Goal: Contribute content: Contribute content

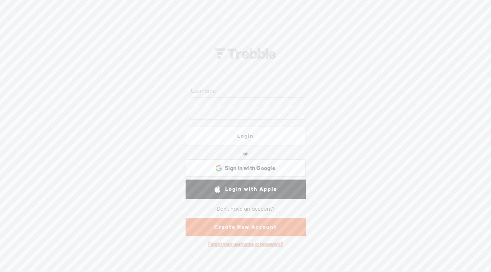
type input "[EMAIL_ADDRESS][DOMAIN_NAME]"
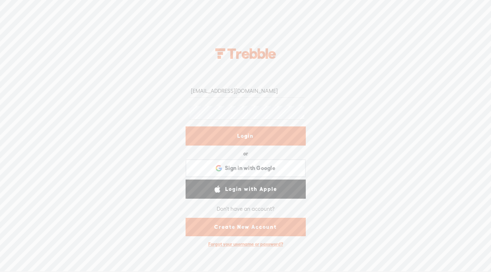
click at [246, 129] on link "Login" at bounding box center [246, 135] width 120 height 19
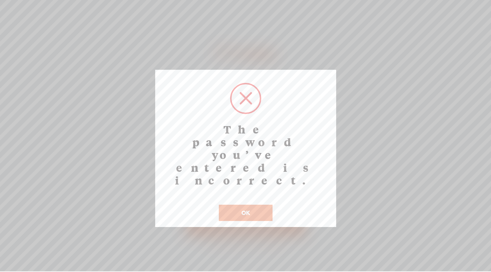
click at [247, 204] on button "OK" at bounding box center [246, 212] width 54 height 16
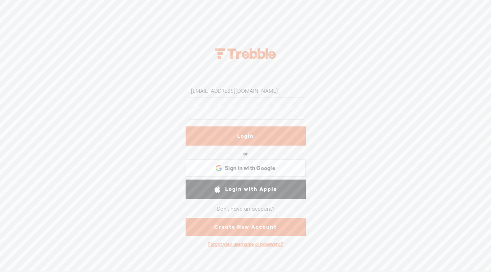
click at [253, 126] on link "Login" at bounding box center [246, 135] width 120 height 19
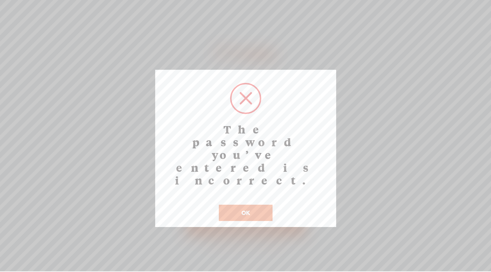
click at [247, 204] on button "OK" at bounding box center [246, 212] width 54 height 16
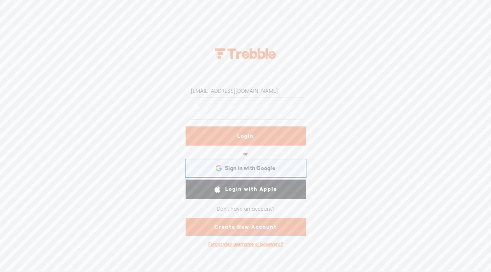
click at [258, 164] on span "Sign in with Google" at bounding box center [250, 167] width 51 height 7
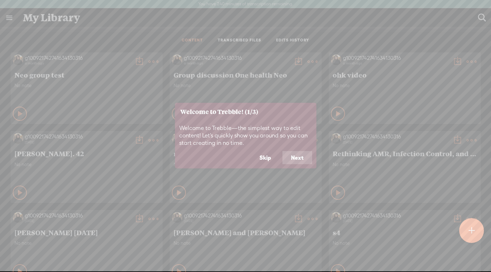
click at [147, 59] on icon at bounding box center [245, 136] width 491 height 272
click at [266, 160] on button "Skip" at bounding box center [265, 157] width 29 height 13
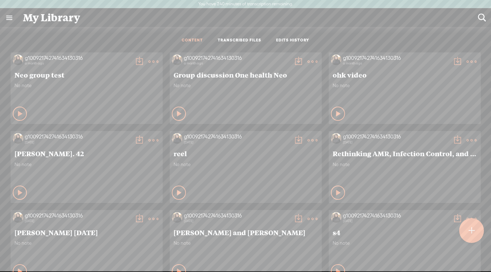
click at [473, 231] on t at bounding box center [472, 231] width 6 height 16
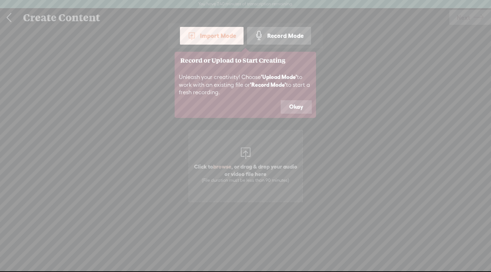
click at [295, 112] on button "Okay" at bounding box center [296, 106] width 31 height 13
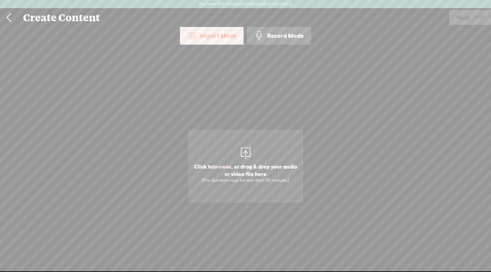
click at [216, 36] on div "Import Mode" at bounding box center [212, 36] width 64 height 18
click at [219, 36] on div "Import Mode" at bounding box center [212, 36] width 64 height 18
click at [220, 164] on span "browse" at bounding box center [222, 166] width 18 height 6
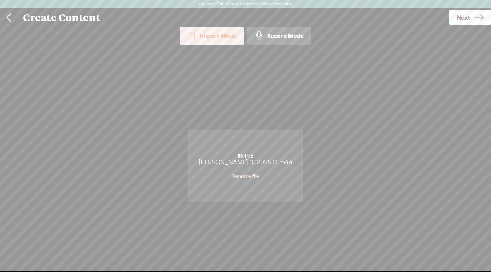
click at [463, 19] on span "Next" at bounding box center [463, 17] width 13 height 18
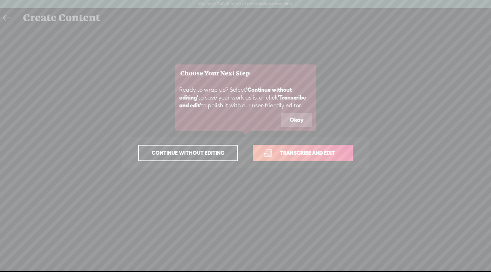
click at [298, 120] on button "Okay" at bounding box center [296, 119] width 31 height 13
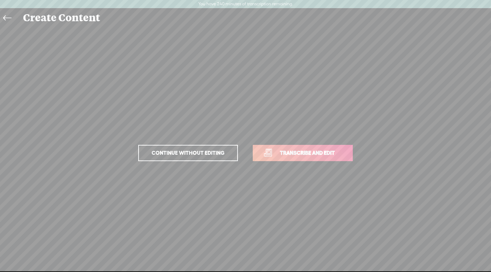
click at [220, 151] on span "Continue without editing" at bounding box center [188, 153] width 88 height 10
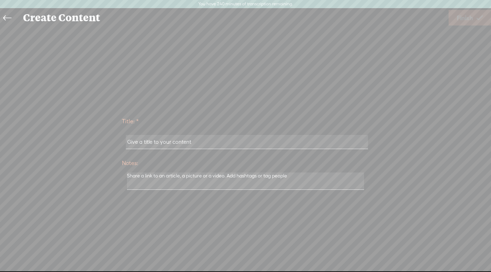
click at [229, 144] on input "text" at bounding box center [247, 142] width 242 height 14
type input "[PERSON_NAME] 10.2025"
click at [483, 19] on icon at bounding box center [480, 18] width 6 height 18
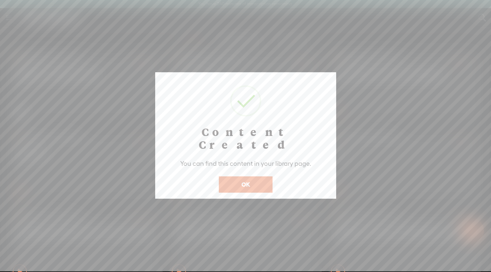
click at [249, 179] on button "OK" at bounding box center [246, 184] width 54 height 16
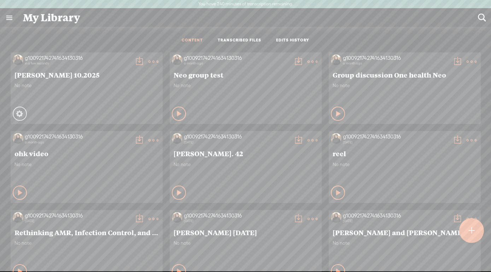
click at [156, 60] on t at bounding box center [154, 62] width 10 height 10
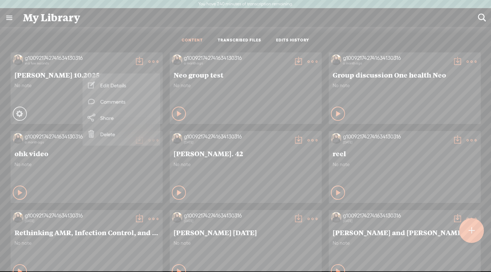
click at [56, 110] on div "Private" at bounding box center [95, 113] width 130 height 11
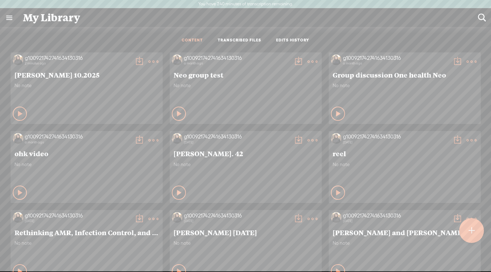
click at [57, 74] on span "[PERSON_NAME] 10.2025" at bounding box center [87, 74] width 144 height 8
click at [26, 59] on div "g100921742741634130316" at bounding box center [78, 57] width 106 height 7
click at [158, 62] on t at bounding box center [154, 62] width 10 height 10
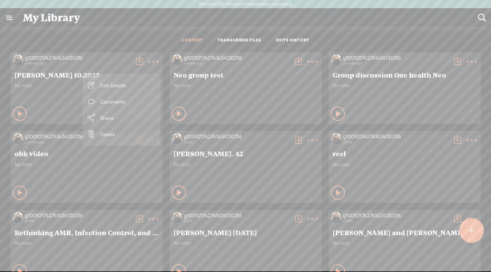
click at [99, 66] on div "g100921742741634130316 2 minutes ago" at bounding box center [77, 61] width 109 height 14
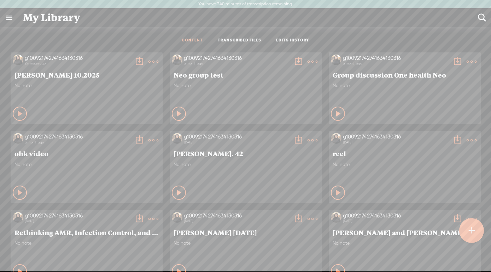
click at [46, 77] on span "[PERSON_NAME] 10.2025" at bounding box center [87, 74] width 144 height 8
click at [239, 41] on link "TRANSCRIBED FILES" at bounding box center [240, 40] width 44 height 6
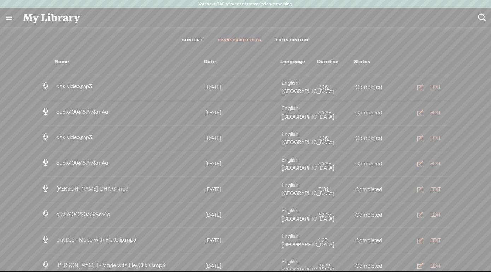
click at [203, 37] on ul "CONTENT TRANSCRIBED FILES EDITS HISTORY" at bounding box center [245, 40] width 187 height 17
click at [196, 39] on link "CONTENT" at bounding box center [192, 40] width 21 height 6
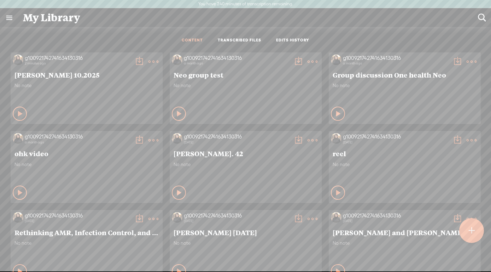
click at [150, 60] on t at bounding box center [154, 62] width 10 height 10
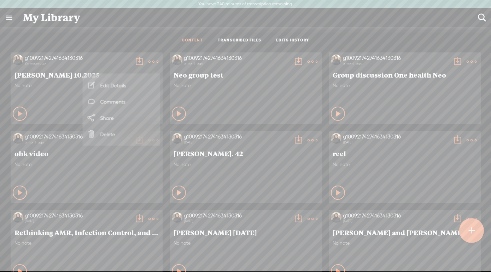
click at [140, 63] on t at bounding box center [139, 62] width 10 height 10
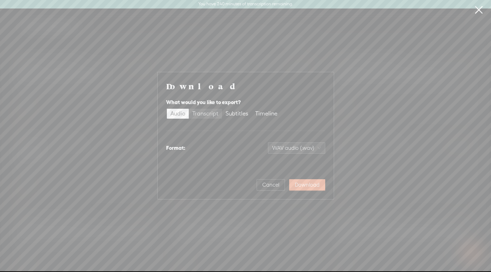
click at [212, 112] on div "Transcript" at bounding box center [205, 114] width 26 height 10
click at [189, 109] on input "Transcript" at bounding box center [189, 109] width 0 height 0
click at [283, 149] on span "Plain text (.txt)" at bounding box center [301, 148] width 40 height 11
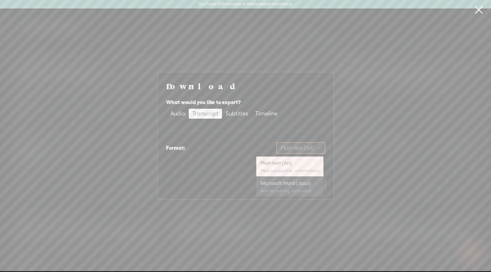
click at [268, 185] on div "Microsoft Word (.docx)" at bounding box center [290, 182] width 59 height 7
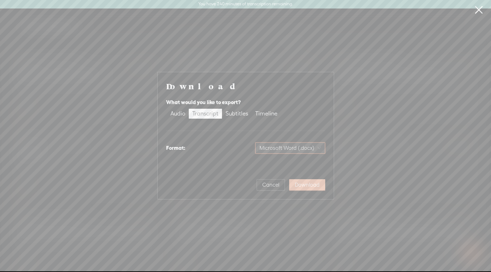
click at [301, 189] on button "Download" at bounding box center [307, 184] width 36 height 11
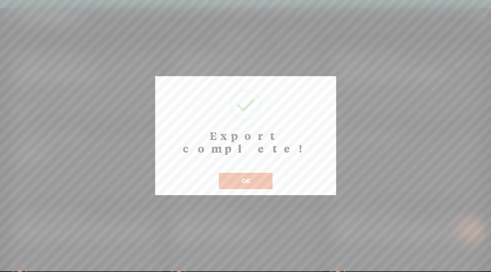
click at [243, 173] on button "OK" at bounding box center [246, 181] width 54 height 16
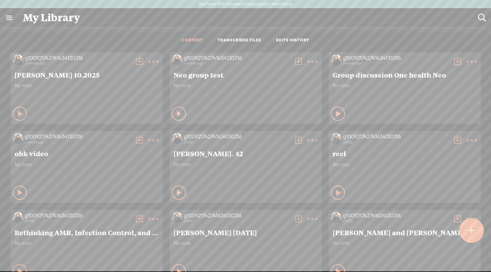
click at [154, 62] on t at bounding box center [154, 62] width 10 height 10
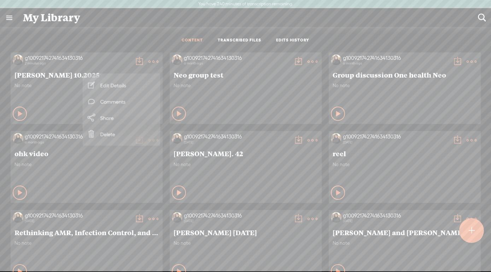
click at [117, 44] on div "CONTENT TRANSCRIBED FILES EDITS HISTORY" at bounding box center [245, 40] width 481 height 17
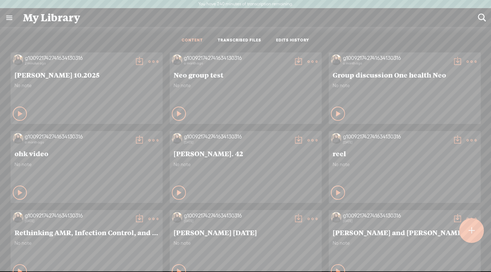
click at [10, 18] on link at bounding box center [9, 17] width 18 height 18
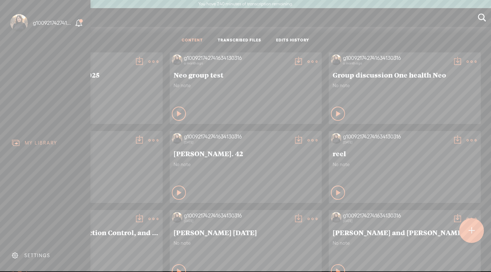
click at [117, 31] on body "You have 240 minutes of transcription remaining. Upgrade to increase your limit…" at bounding box center [245, 135] width 491 height 271
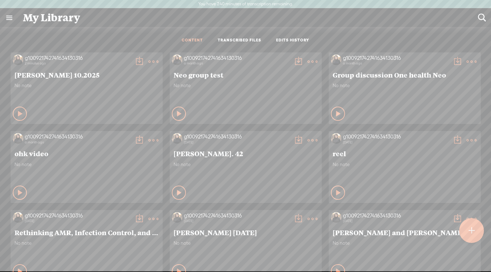
click at [154, 60] on t at bounding box center [154, 62] width 10 height 10
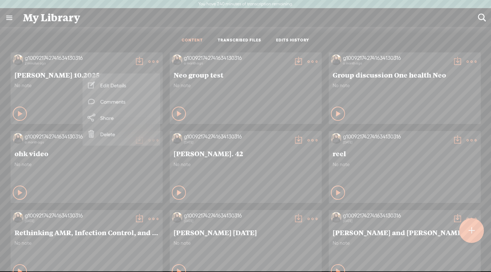
click at [121, 124] on link "Share" at bounding box center [121, 118] width 71 height 16
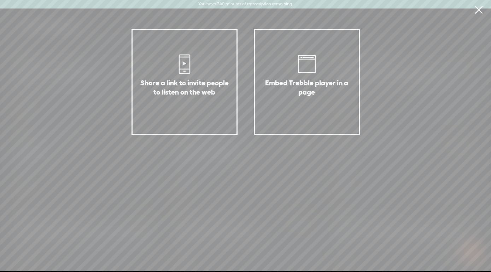
click at [481, 10] on link at bounding box center [479, 10] width 18 height 20
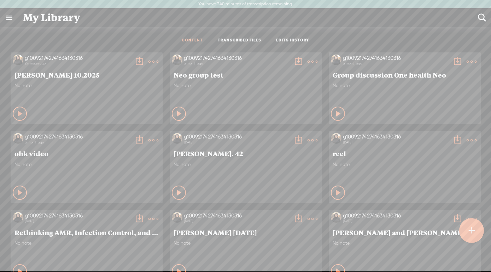
click at [157, 61] on t at bounding box center [154, 62] width 10 height 10
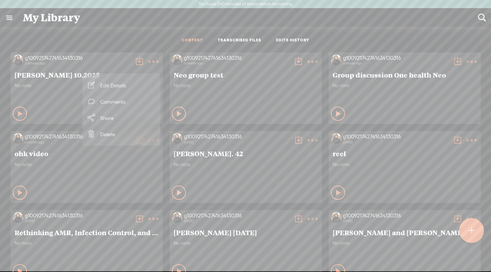
click at [140, 59] on t at bounding box center [139, 62] width 10 height 10
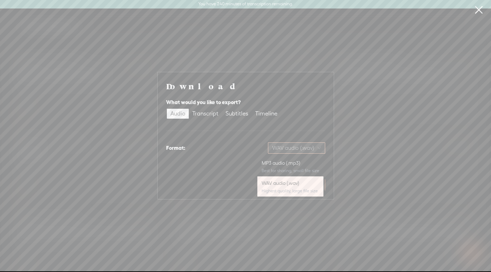
click at [279, 146] on span "WAV audio (.wav)" at bounding box center [296, 148] width 49 height 11
click at [228, 167] on div "Download What would you like to export? Audio Transcript Subtitles Timeline For…" at bounding box center [245, 136] width 159 height 110
click at [268, 187] on span "Cancel" at bounding box center [270, 184] width 17 height 7
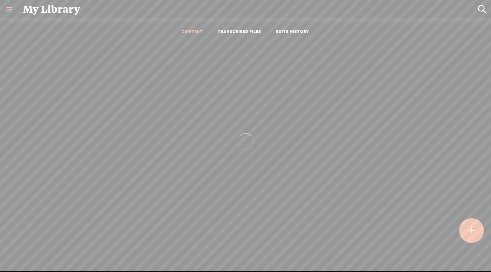
scroll to position [0, 0]
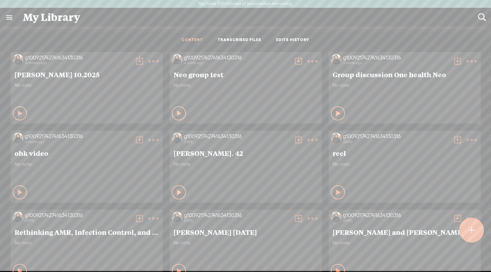
click at [8, 20] on link at bounding box center [9, 17] width 18 height 18
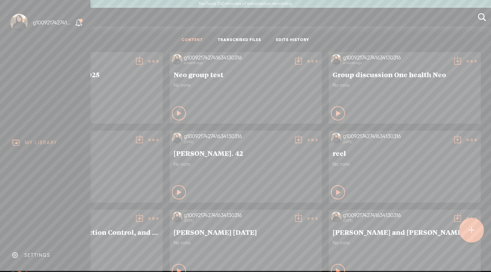
click at [154, 62] on body "You have 240 minutes of transcription remaining. Upgrade to increase your limit…" at bounding box center [245, 135] width 491 height 271
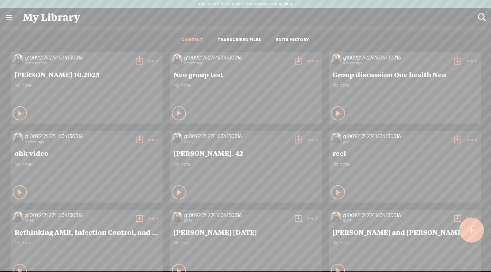
click at [240, 37] on ul "CONTENT TRANSCRIBED FILES EDITS HISTORY" at bounding box center [245, 40] width 187 height 17
click at [241, 40] on link "TRANSCRIBED FILES" at bounding box center [240, 40] width 44 height 6
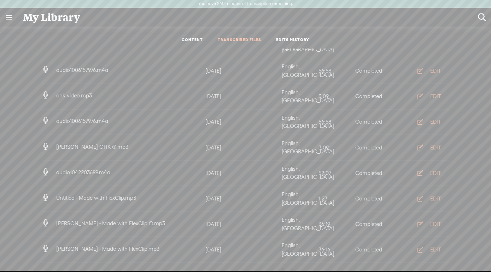
scroll to position [0, 0]
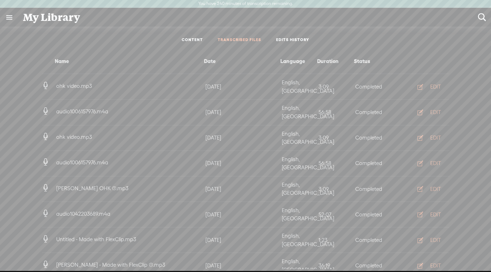
click at [203, 39] on link "CONTENT" at bounding box center [192, 40] width 21 height 6
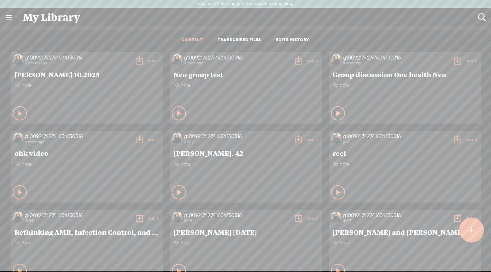
click at [476, 227] on div at bounding box center [472, 230] width 26 height 26
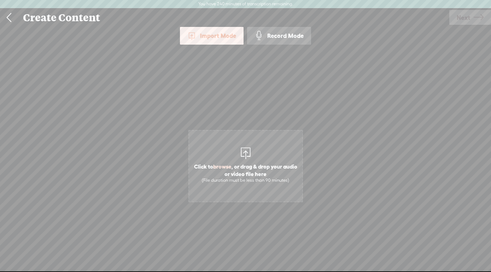
click at [10, 16] on link at bounding box center [9, 17] width 18 height 18
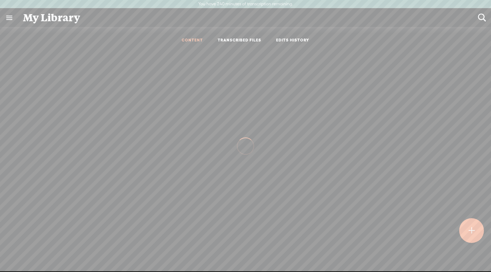
scroll to position [0, 0]
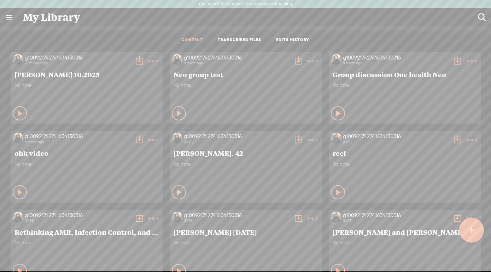
click at [155, 60] on t at bounding box center [154, 61] width 10 height 10
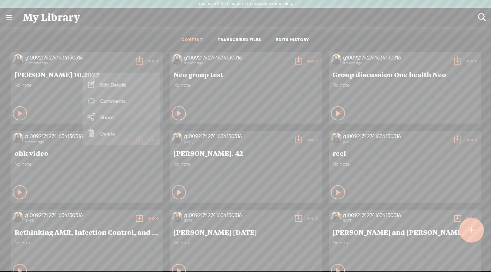
click at [116, 82] on link "Edit Details" at bounding box center [121, 84] width 71 height 16
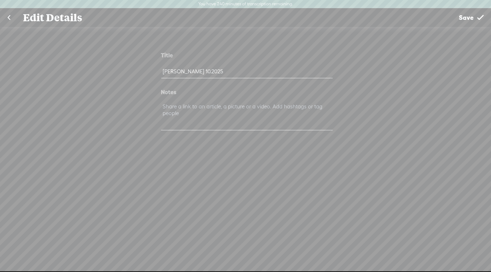
click at [7, 18] on link at bounding box center [9, 17] width 18 height 18
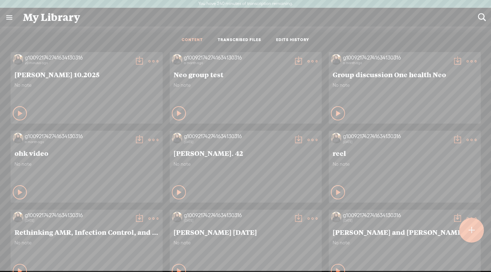
click at [140, 60] on t at bounding box center [139, 61] width 10 height 10
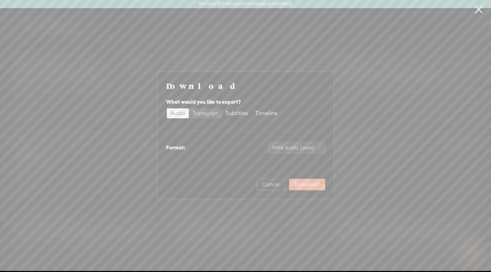
click at [213, 111] on div "Transcript" at bounding box center [205, 113] width 26 height 10
click at [189, 108] on input "Transcript" at bounding box center [189, 108] width 0 height 0
click at [302, 188] on button "Download" at bounding box center [307, 184] width 36 height 11
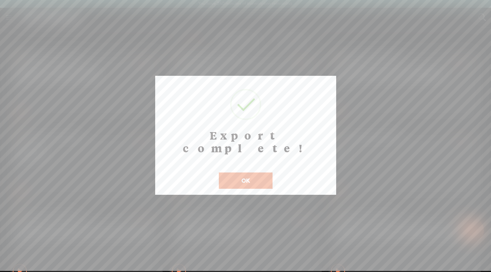
click at [248, 174] on button "OK" at bounding box center [246, 180] width 54 height 16
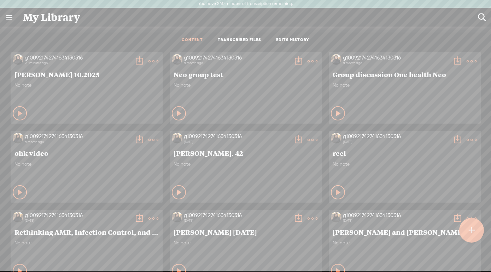
click at [154, 62] on t at bounding box center [154, 61] width 10 height 10
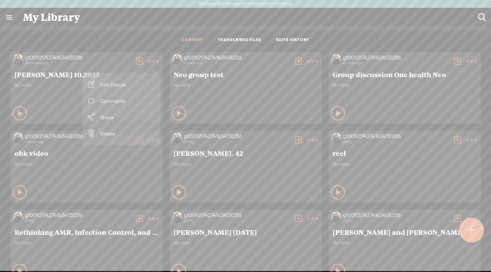
click at [73, 86] on span "No note" at bounding box center [87, 85] width 144 height 6
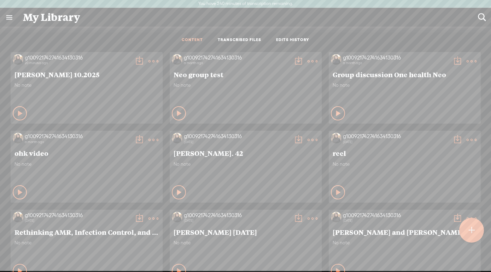
click at [38, 58] on div "g100921742741634130316" at bounding box center [78, 57] width 106 height 7
click at [44, 75] on span "[PERSON_NAME] 10.2025" at bounding box center [87, 74] width 144 height 8
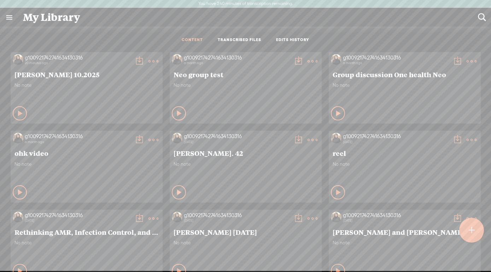
click at [44, 75] on span "[PERSON_NAME] 10.2025" at bounding box center [87, 74] width 144 height 8
click at [154, 60] on t at bounding box center [154, 61] width 10 height 10
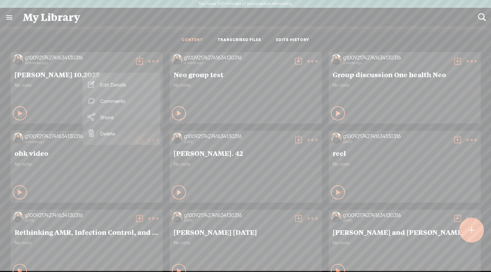
click at [59, 108] on div "Private" at bounding box center [95, 113] width 130 height 11
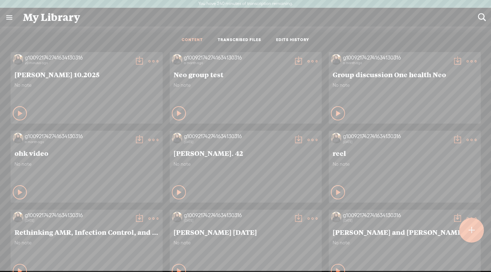
click at [18, 115] on icon at bounding box center [20, 113] width 7 height 7
click at [53, 66] on div "g100921742741634130316 20 minutes ago" at bounding box center [77, 61] width 109 height 14
click at [141, 61] on t at bounding box center [139, 61] width 10 height 10
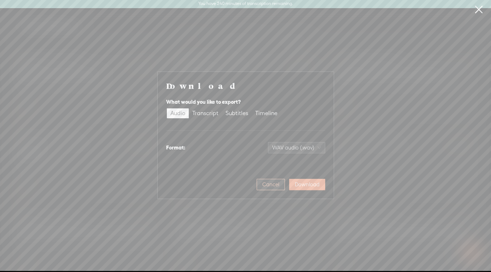
click at [265, 180] on button "Cancel" at bounding box center [271, 184] width 28 height 11
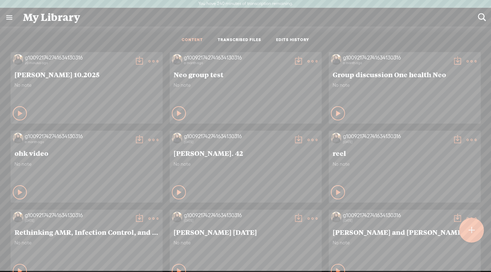
click at [245, 43] on link "TRANSCRIBED FILES" at bounding box center [240, 40] width 44 height 6
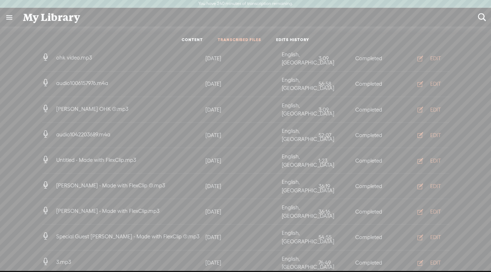
scroll to position [21, 0]
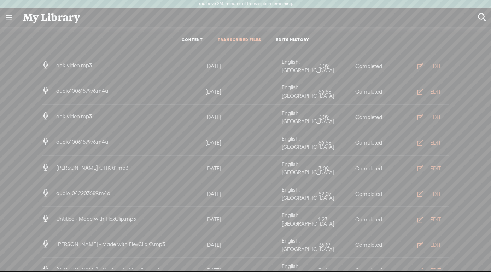
click at [58, 14] on div "My Library" at bounding box center [245, 17] width 455 height 18
click at [12, 14] on link at bounding box center [9, 17] width 18 height 18
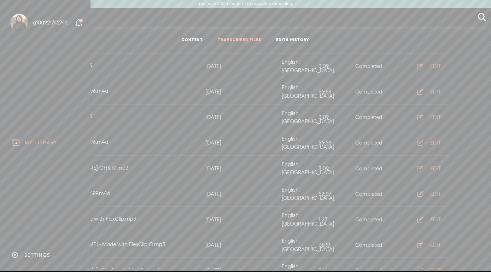
click at [55, 23] on div "g100921742741634130316" at bounding box center [53, 22] width 40 height 7
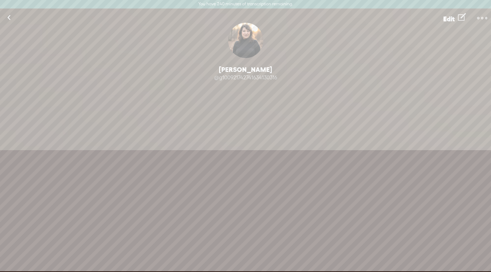
click at [486, 20] on t at bounding box center [483, 18] width 10 height 10
click at [445, 20] on span "Edit" at bounding box center [449, 18] width 11 height 7
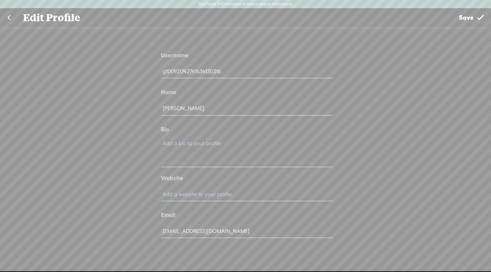
click at [11, 20] on link at bounding box center [9, 17] width 18 height 18
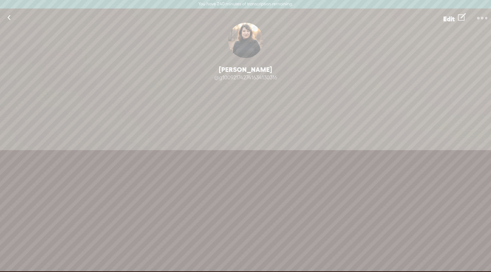
click at [11, 20] on link at bounding box center [9, 17] width 18 height 18
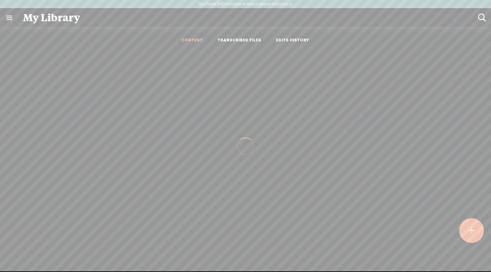
scroll to position [0, 0]
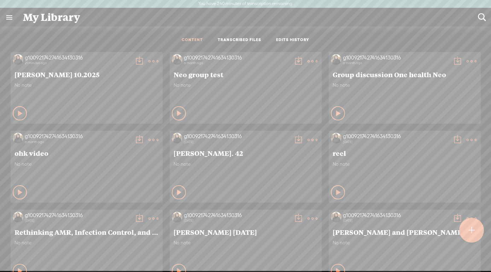
click at [11, 20] on link at bounding box center [9, 17] width 18 height 18
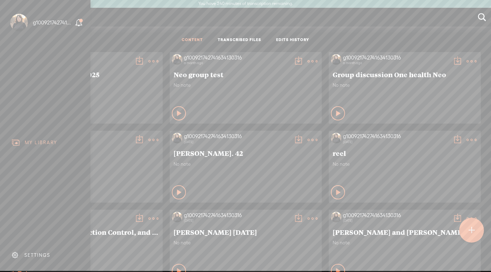
click at [48, 145] on div "MY LIBRARY" at bounding box center [41, 142] width 33 height 6
click at [41, 251] on div "SETTINGS" at bounding box center [46, 254] width 83 height 21
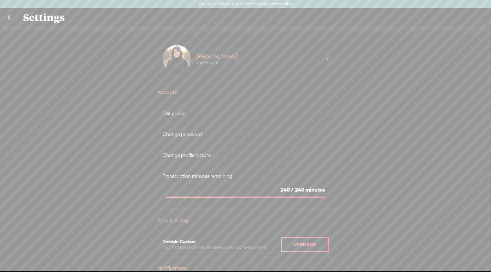
click at [64, 213] on div "Upgrade To Trebble Plus Ginger Dixon View Profile Account Edit profile Change p…" at bounding box center [245, 153] width 491 height 252
click at [13, 17] on link at bounding box center [9, 17] width 18 height 18
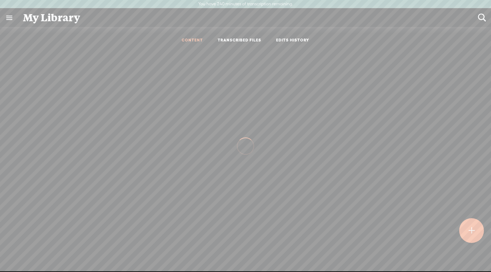
scroll to position [0, 0]
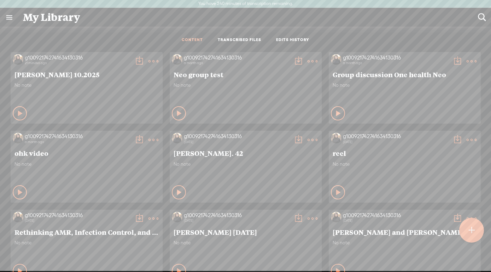
click at [252, 39] on link "TRANSCRIBED FILES" at bounding box center [240, 40] width 44 height 6
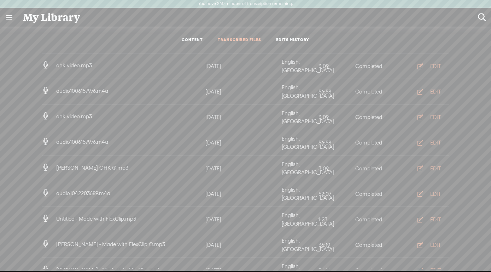
scroll to position [0, 0]
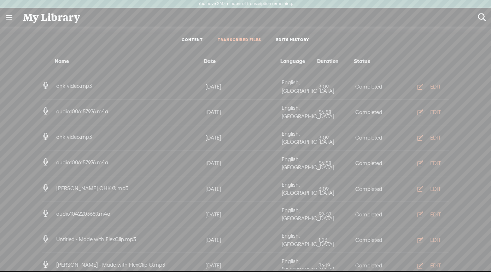
click at [191, 42] on link "CONTENT" at bounding box center [192, 40] width 21 height 6
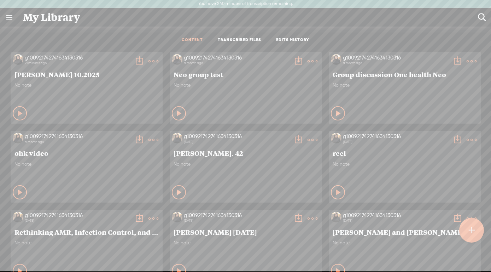
click at [291, 36] on ul "CONTENT TRANSCRIBED FILES EDITS HISTORY" at bounding box center [245, 40] width 187 height 17
click at [291, 41] on link "EDITS HISTORY" at bounding box center [292, 40] width 33 height 6
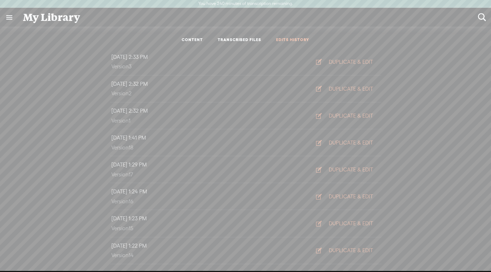
click at [202, 40] on link "CONTENT" at bounding box center [192, 40] width 21 height 6
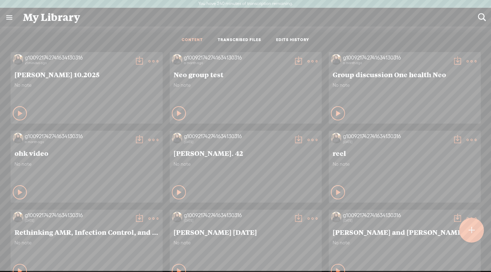
click at [141, 59] on t at bounding box center [139, 61] width 10 height 10
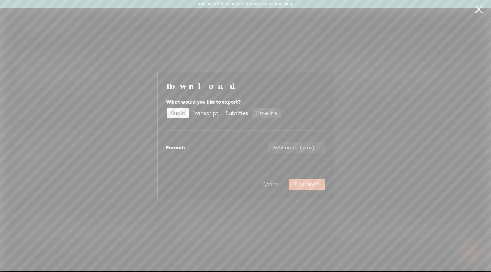
click at [264, 116] on div "Timeline" at bounding box center [266, 113] width 22 height 10
click at [252, 108] on input "Timeline" at bounding box center [252, 108] width 0 height 0
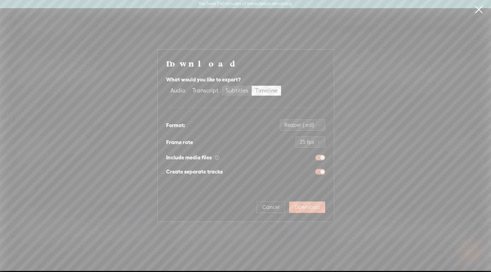
click at [233, 94] on div "Subtitles" at bounding box center [237, 91] width 23 height 10
click at [222, 86] on input "Subtitles" at bounding box center [222, 86] width 0 height 0
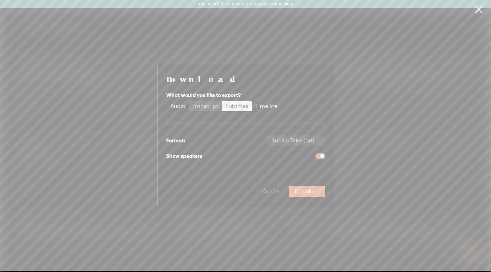
click at [207, 110] on div "Transcript" at bounding box center [205, 106] width 26 height 10
click at [189, 101] on input "Transcript" at bounding box center [189, 101] width 0 height 0
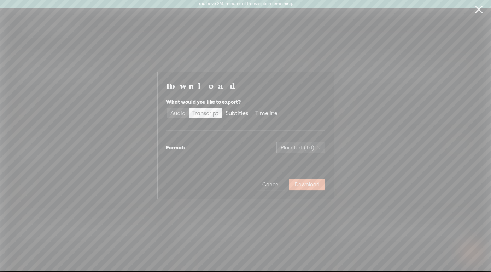
click at [182, 116] on div "Audio" at bounding box center [177, 113] width 15 height 10
click at [167, 108] on input "Audio" at bounding box center [167, 108] width 0 height 0
click at [267, 186] on span "Cancel" at bounding box center [270, 184] width 17 height 7
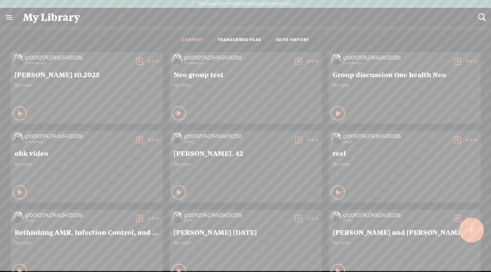
click at [22, 118] on div "Play Content" at bounding box center [20, 113] width 14 height 14
click at [67, 59] on div "g100921742741634130316" at bounding box center [78, 57] width 106 height 7
click at [19, 114] on icon at bounding box center [20, 113] width 7 height 7
click at [473, 230] on t at bounding box center [472, 230] width 6 height 16
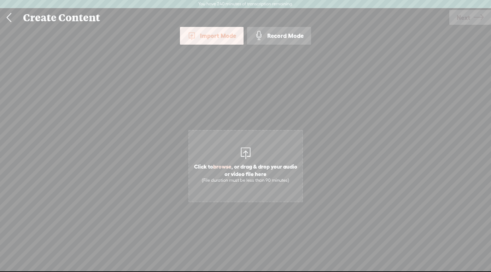
click at [247, 164] on span "Click to browse , or drag & drop your audio or video file here (File duration m…" at bounding box center [245, 172] width 113 height 27
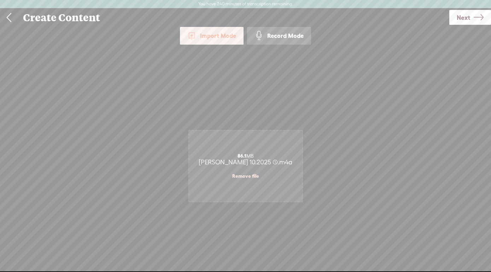
click at [466, 19] on span "Next" at bounding box center [463, 17] width 13 height 18
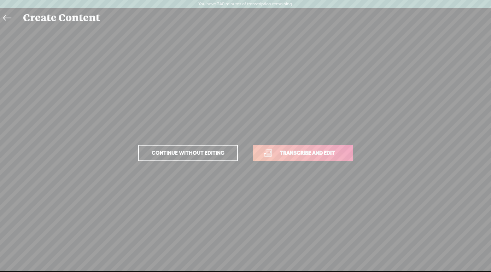
click at [301, 151] on span "Transcribe and edit" at bounding box center [308, 153] width 70 height 8
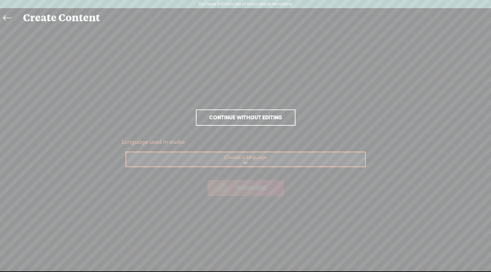
click at [126, 152] on select "Choose a language Afrikaans Albanian Amharic Arabic, Gulf Arabic, Modern Standa…" at bounding box center [246, 159] width 240 height 15
select select "en-US"
click option "English, [GEOGRAPHIC_DATA]" at bounding box center [0, 0] width 0 height 0
click at [247, 190] on span "Transcribe" at bounding box center [250, 188] width 46 height 8
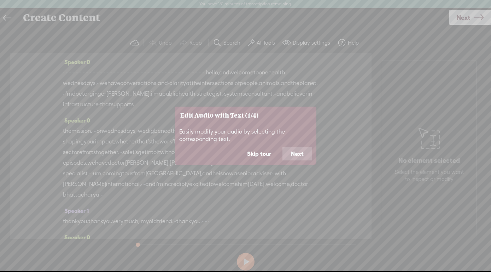
click at [268, 153] on button "Skip tour" at bounding box center [259, 153] width 41 height 13
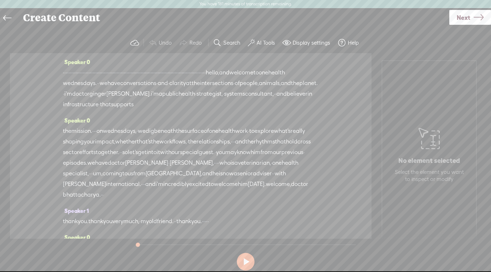
click at [471, 16] on link "Next" at bounding box center [471, 17] width 42 height 15
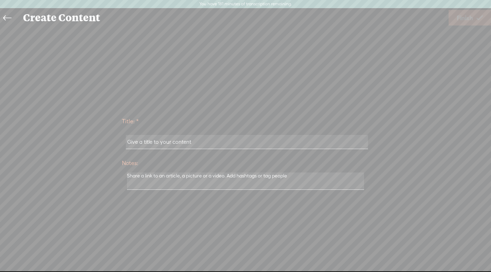
click at [307, 142] on input "text" at bounding box center [247, 142] width 242 height 14
type input "[PERSON_NAME] 10.2025"
click at [464, 16] on span "Finish" at bounding box center [465, 18] width 16 height 18
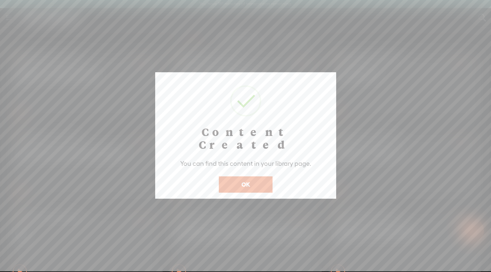
scroll to position [0, 0]
click at [245, 182] on button "OK" at bounding box center [246, 184] width 54 height 16
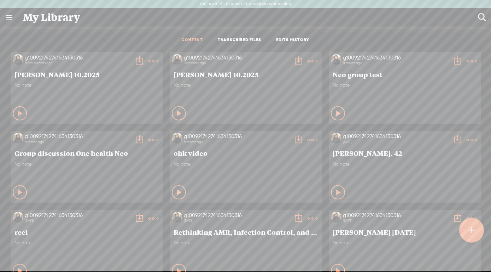
click at [235, 37] on link "TRANSCRIBED FILES" at bounding box center [240, 40] width 44 height 6
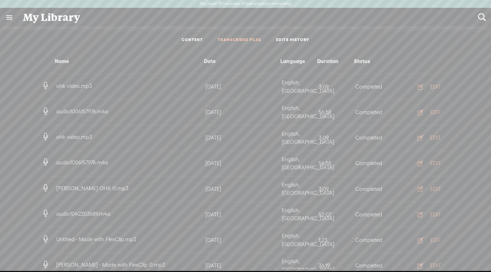
click at [210, 64] on div "Date" at bounding box center [241, 61] width 76 height 8
click at [192, 39] on link "CONTENT" at bounding box center [192, 40] width 21 height 6
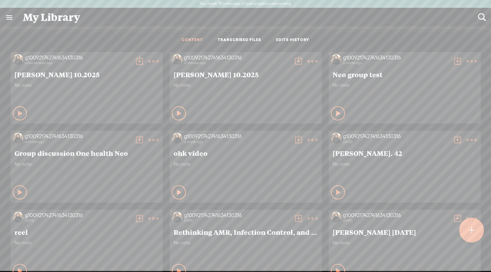
click at [141, 60] on t at bounding box center [139, 61] width 10 height 10
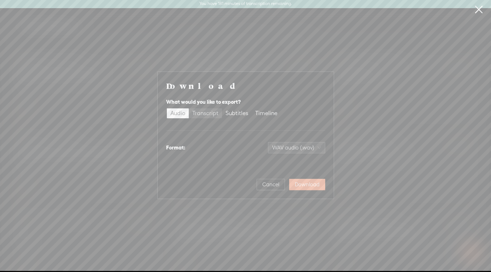
click at [209, 112] on div "Transcript" at bounding box center [205, 113] width 26 height 10
click at [189, 108] on input "Transcript" at bounding box center [189, 108] width 0 height 0
click at [303, 148] on span "Plain text (.txt)" at bounding box center [301, 147] width 40 height 11
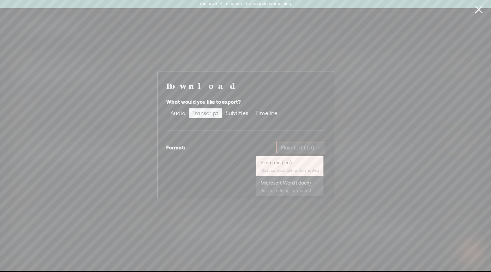
click at [293, 186] on div "Microsoft Word (.docx)" at bounding box center [290, 182] width 59 height 7
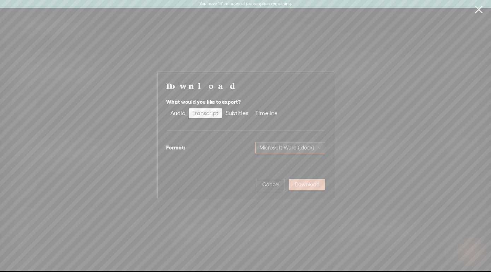
click at [303, 184] on span "Download" at bounding box center [307, 184] width 25 height 7
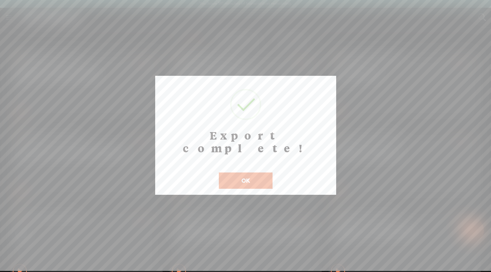
click at [247, 172] on button "OK" at bounding box center [246, 180] width 54 height 16
